Goal: Transaction & Acquisition: Purchase product/service

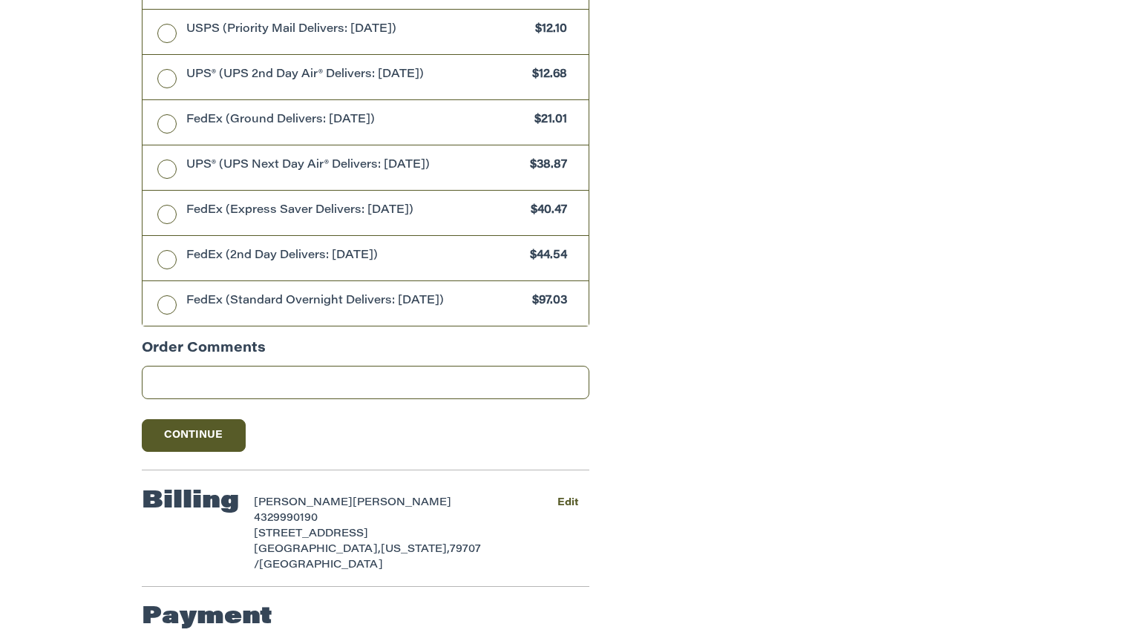
scroll to position [765, 0]
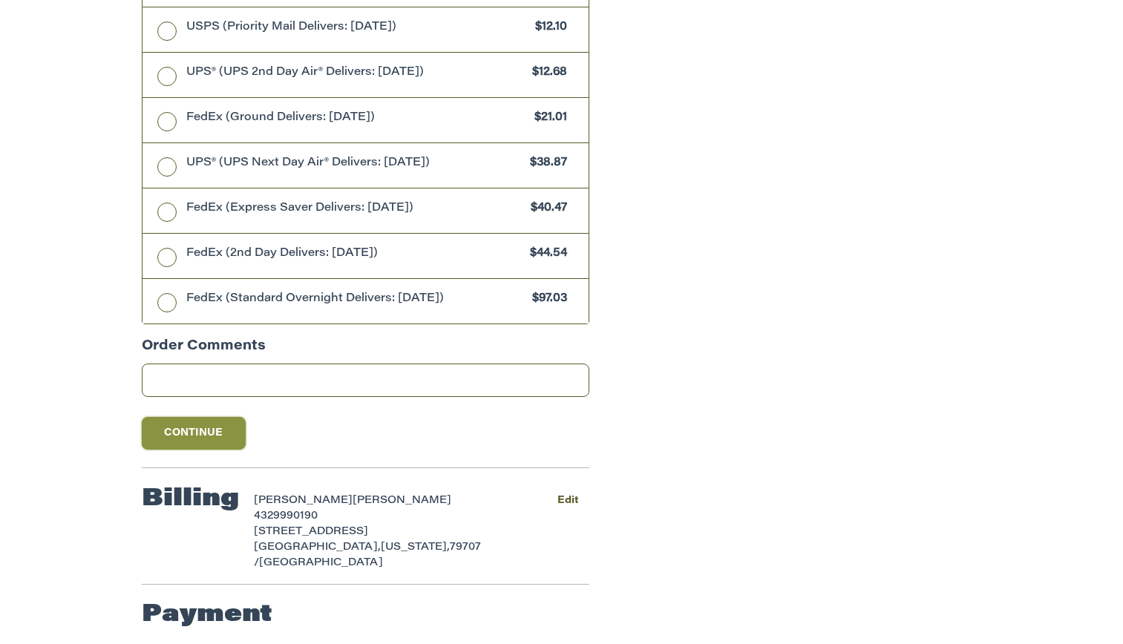
click at [200, 433] on button "Continue" at bounding box center [194, 433] width 104 height 33
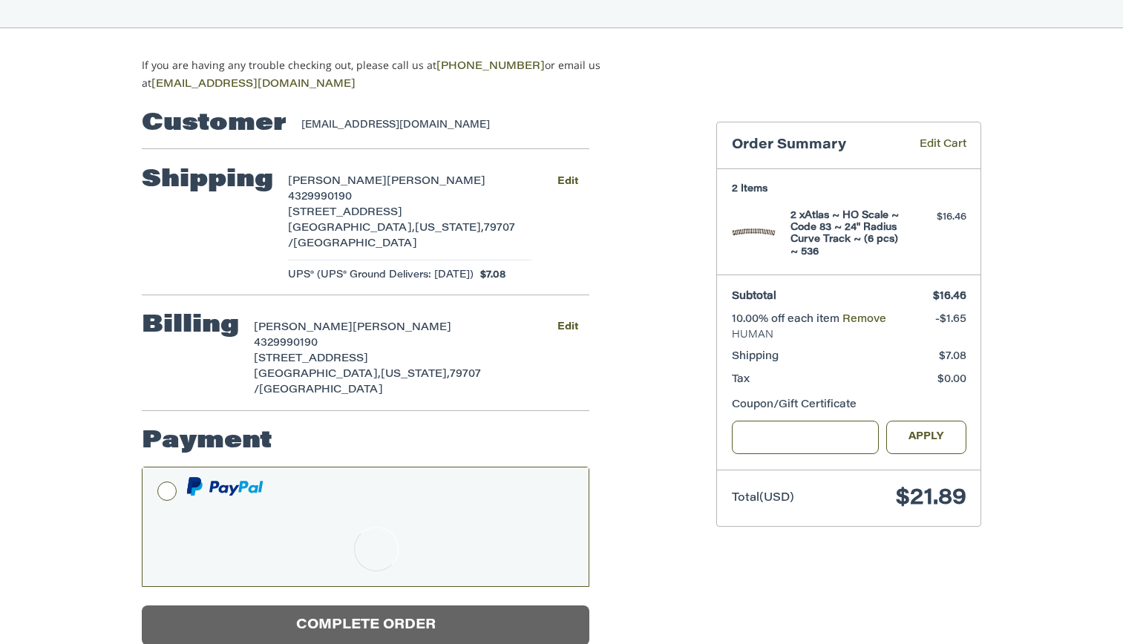
scroll to position [37, 0]
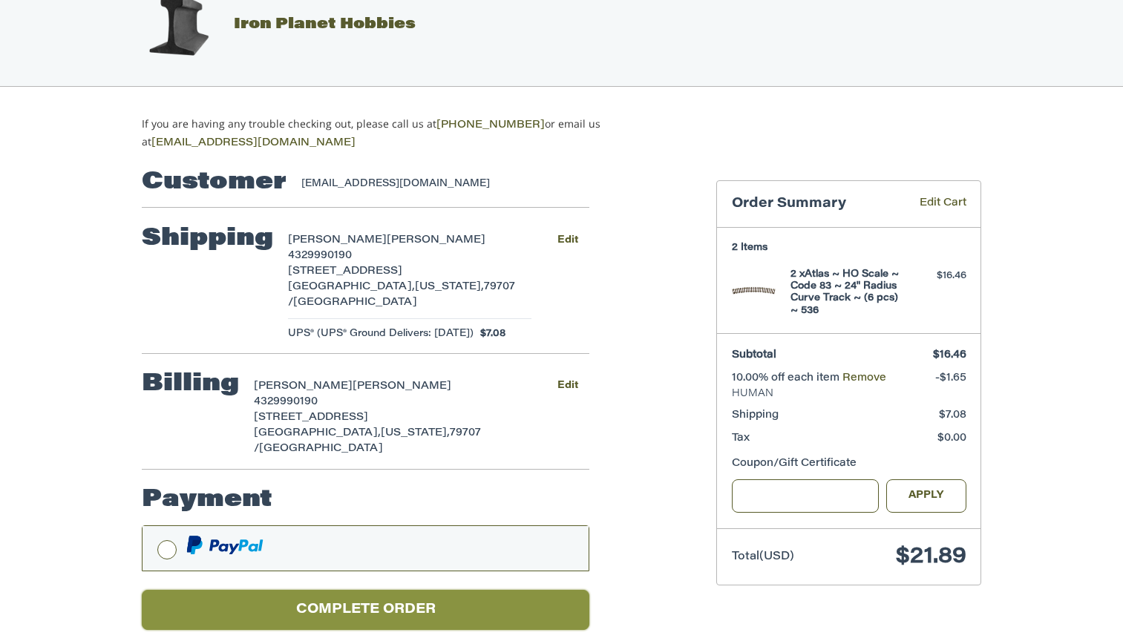
click at [452, 590] on button "Complete order" at bounding box center [366, 610] width 448 height 41
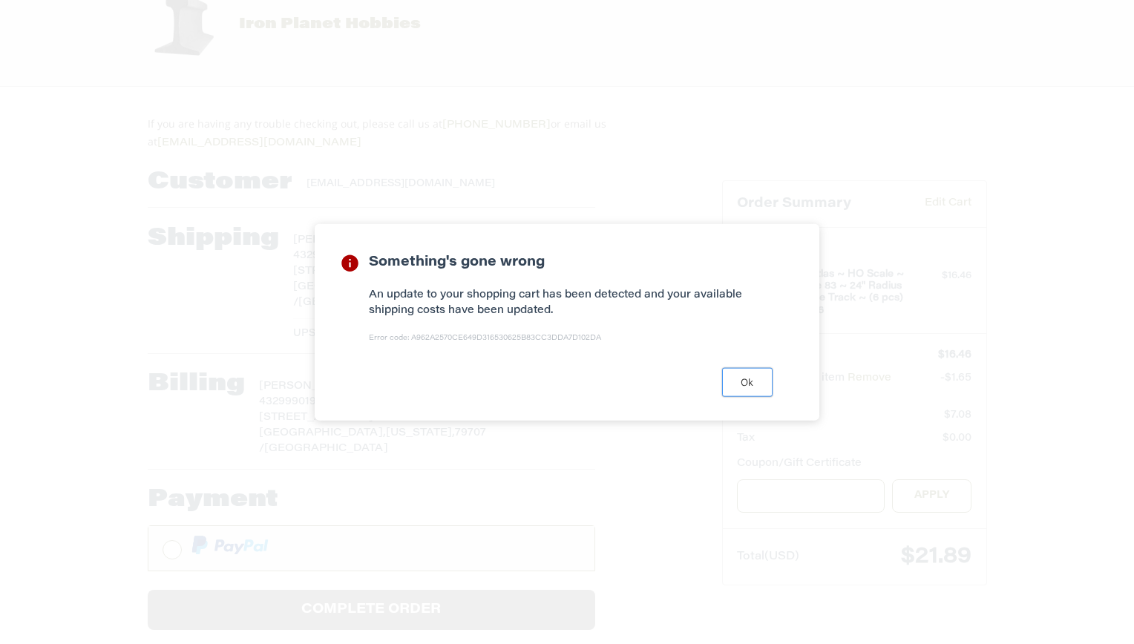
click at [752, 382] on button "Ok" at bounding box center [747, 381] width 50 height 29
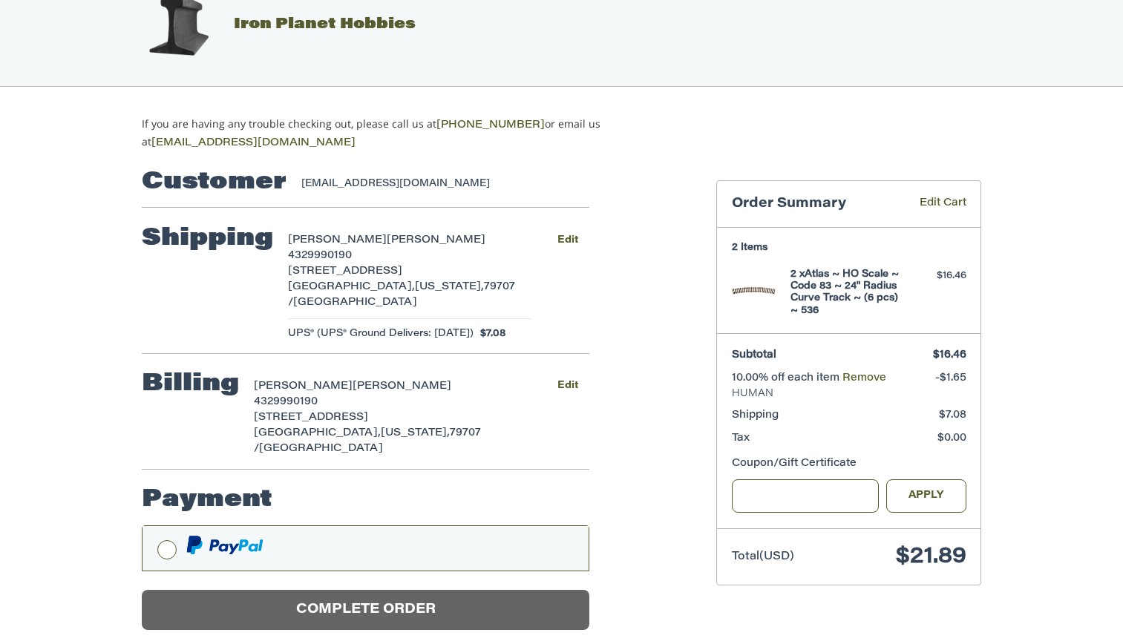
click at [345, 258] on span "4329990190" at bounding box center [320, 256] width 64 height 10
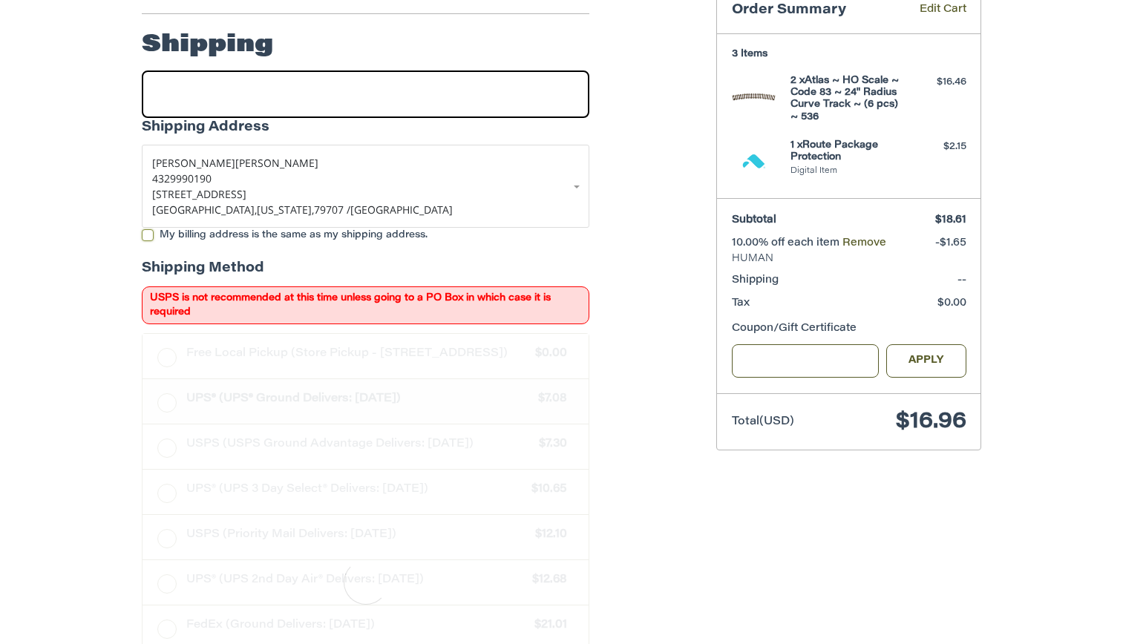
scroll to position [240, 0]
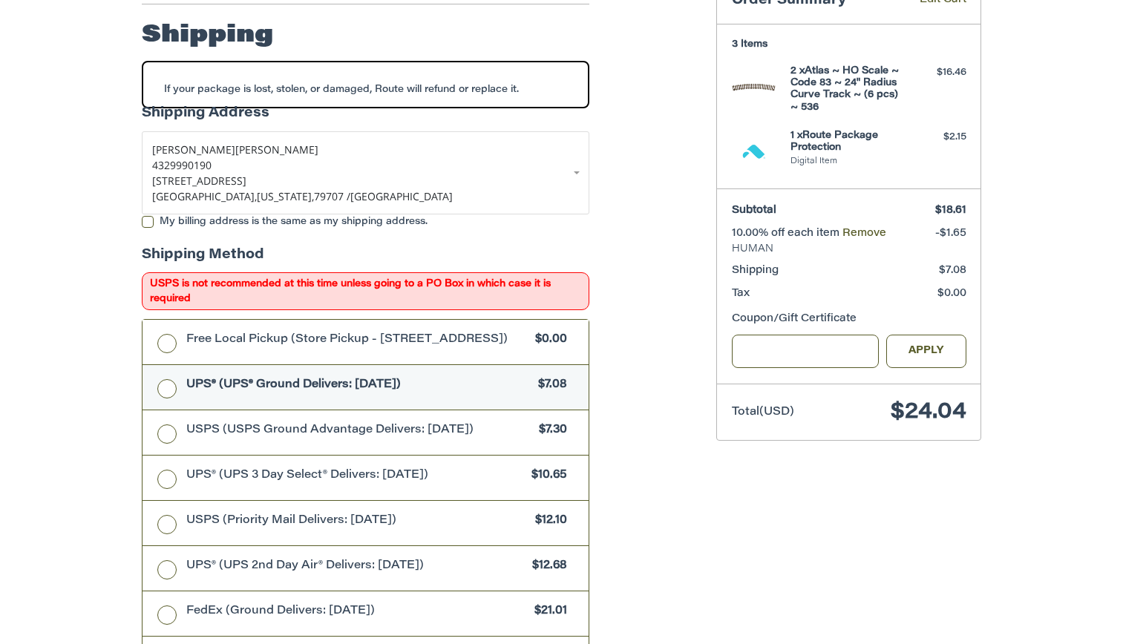
click at [292, 389] on span "UPS® (UPS® Ground Delivers: [DATE])" at bounding box center [358, 385] width 345 height 17
click at [290, 446] on label "USPS (USPS Ground Advantage Delivers: [DATE]) $7.30" at bounding box center [366, 432] width 446 height 45
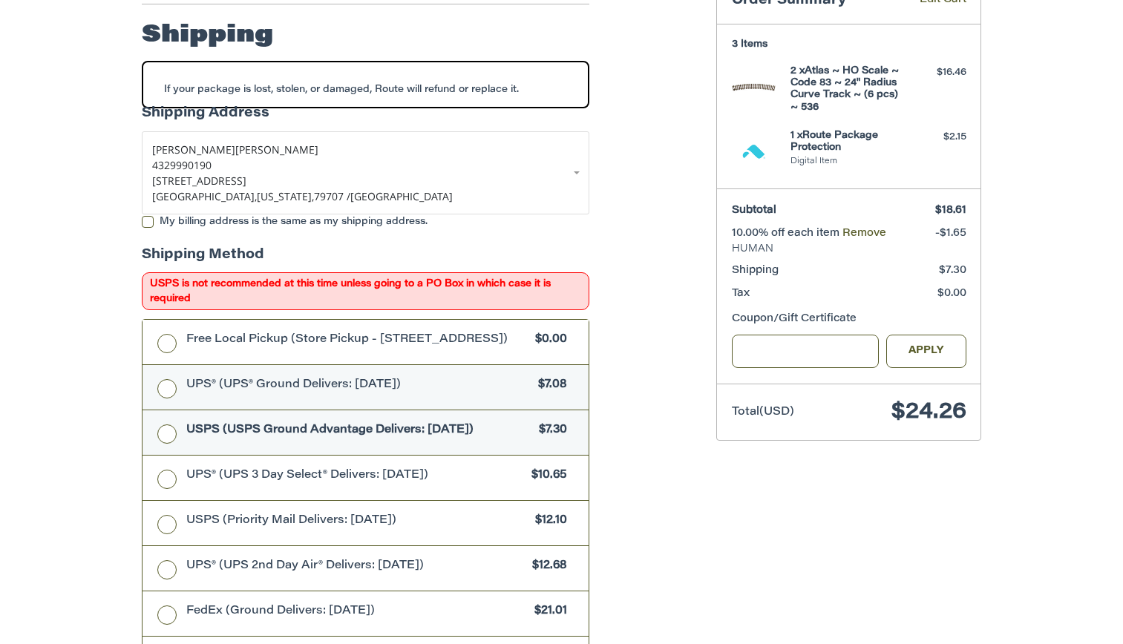
click at [284, 382] on span "UPS® (UPS® Ground Delivers: [DATE])" at bounding box center [358, 385] width 345 height 17
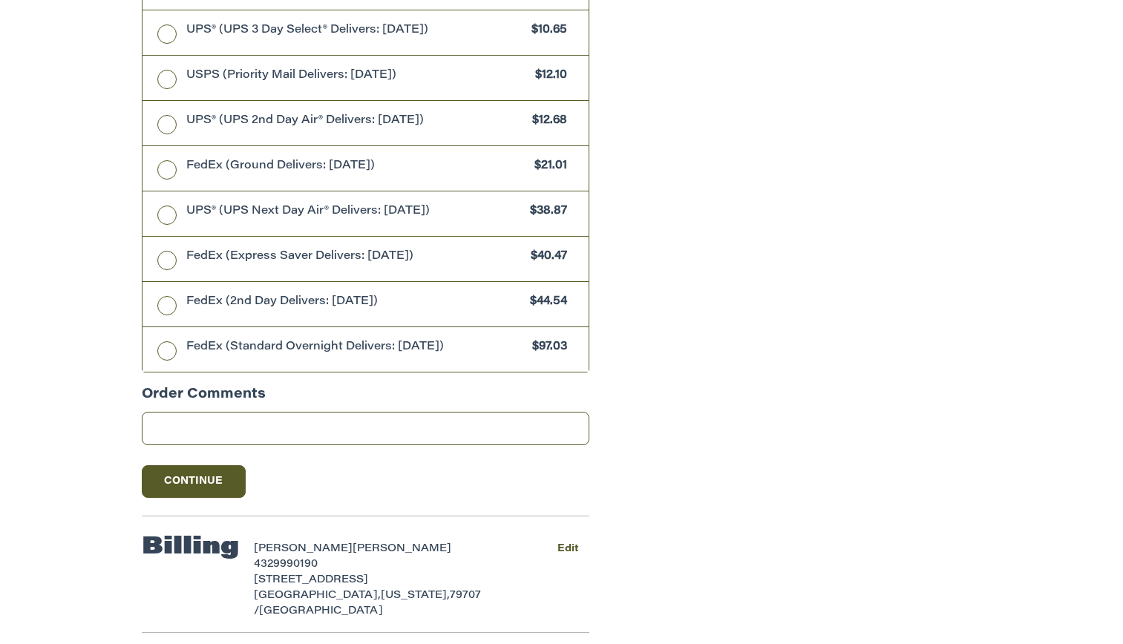
scroll to position [734, 0]
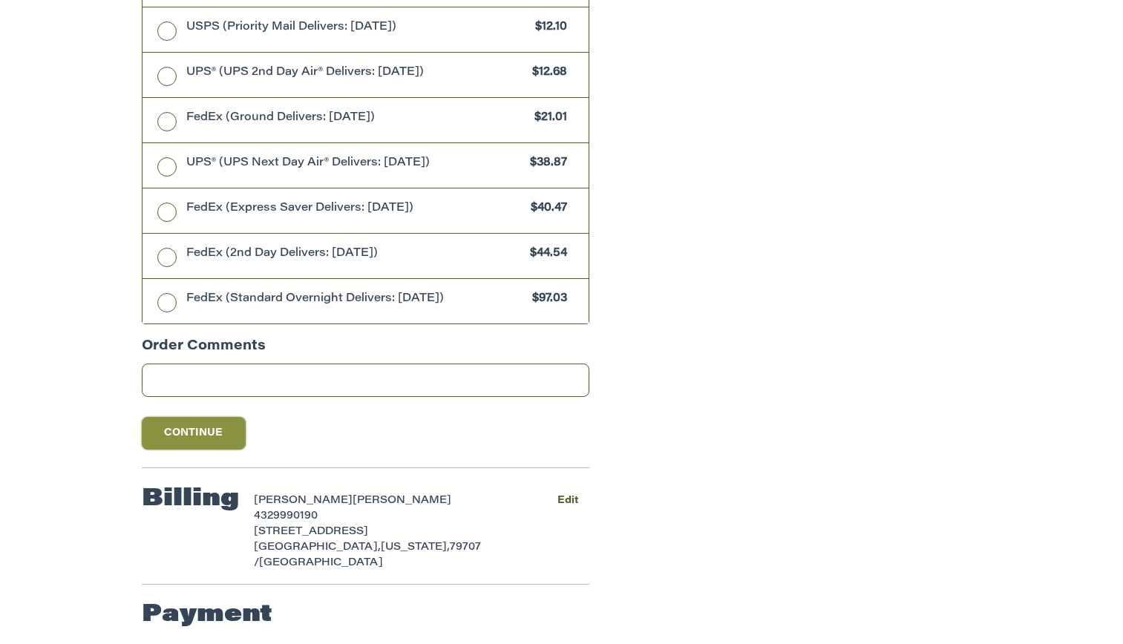
click at [231, 450] on button "Continue" at bounding box center [194, 433] width 104 height 33
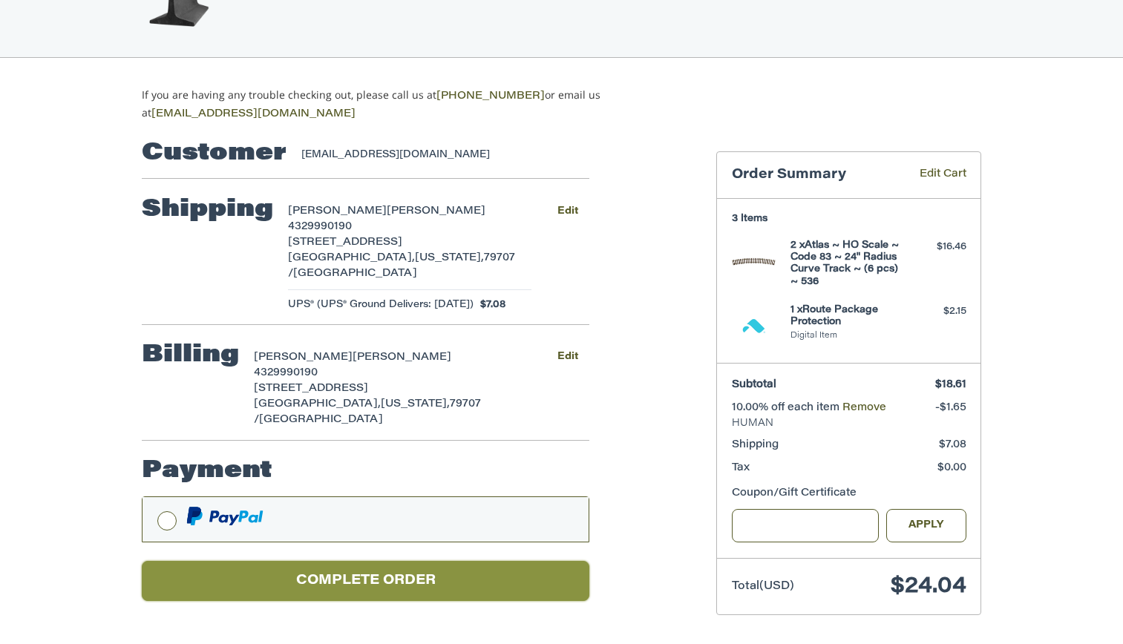
click at [491, 561] on button "Complete order" at bounding box center [366, 581] width 448 height 41
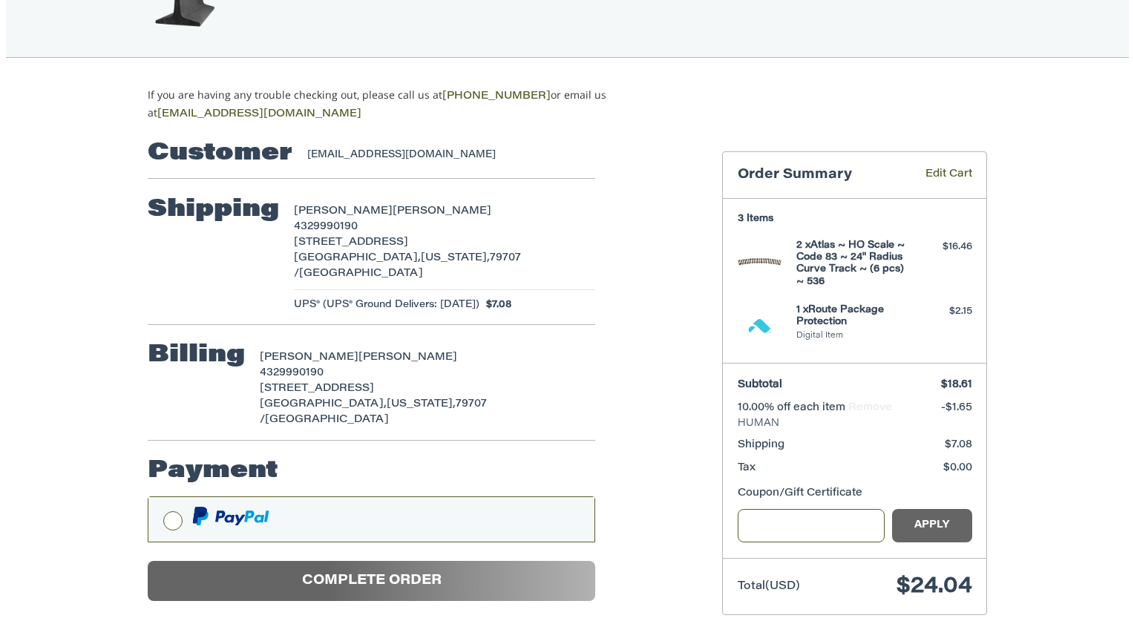
scroll to position [0, 0]
